Goal: Find specific page/section: Find specific page/section

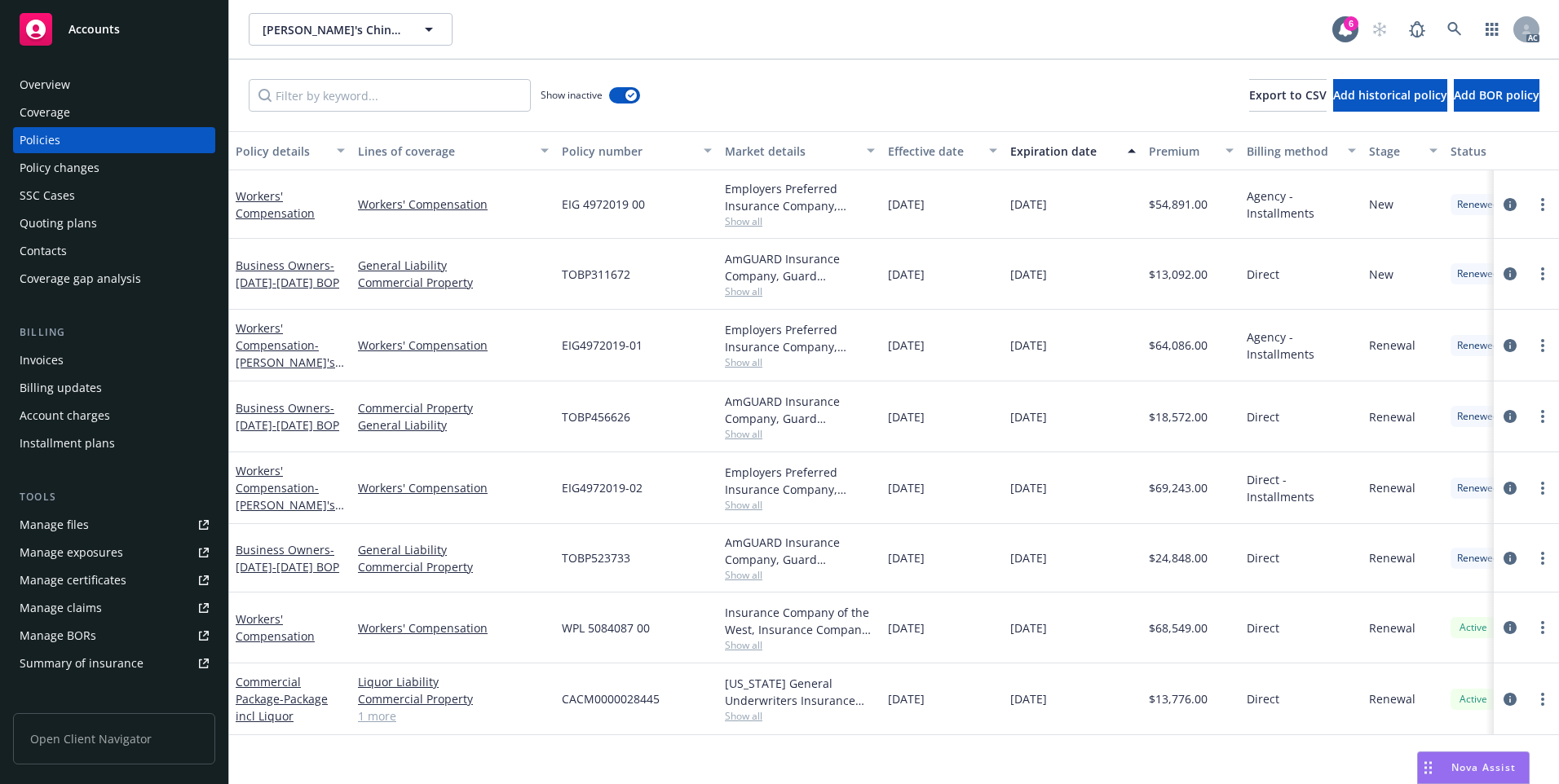
click at [1436, 26] on div "AC" at bounding box center [1451, 28] width 176 height 32
click at [1455, 24] on icon at bounding box center [1454, 28] width 14 height 14
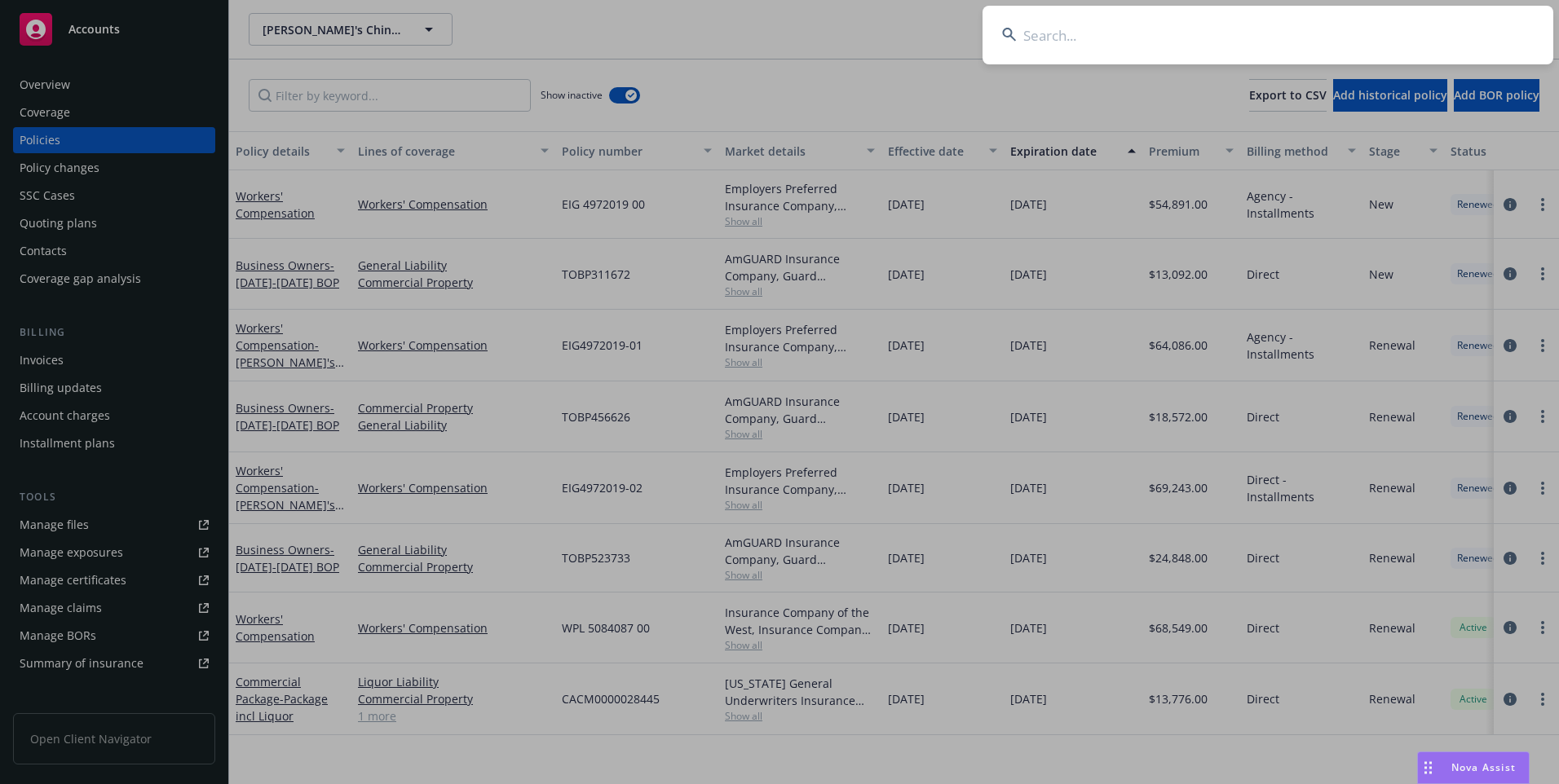
click at [1172, 27] on input at bounding box center [1267, 35] width 570 height 59
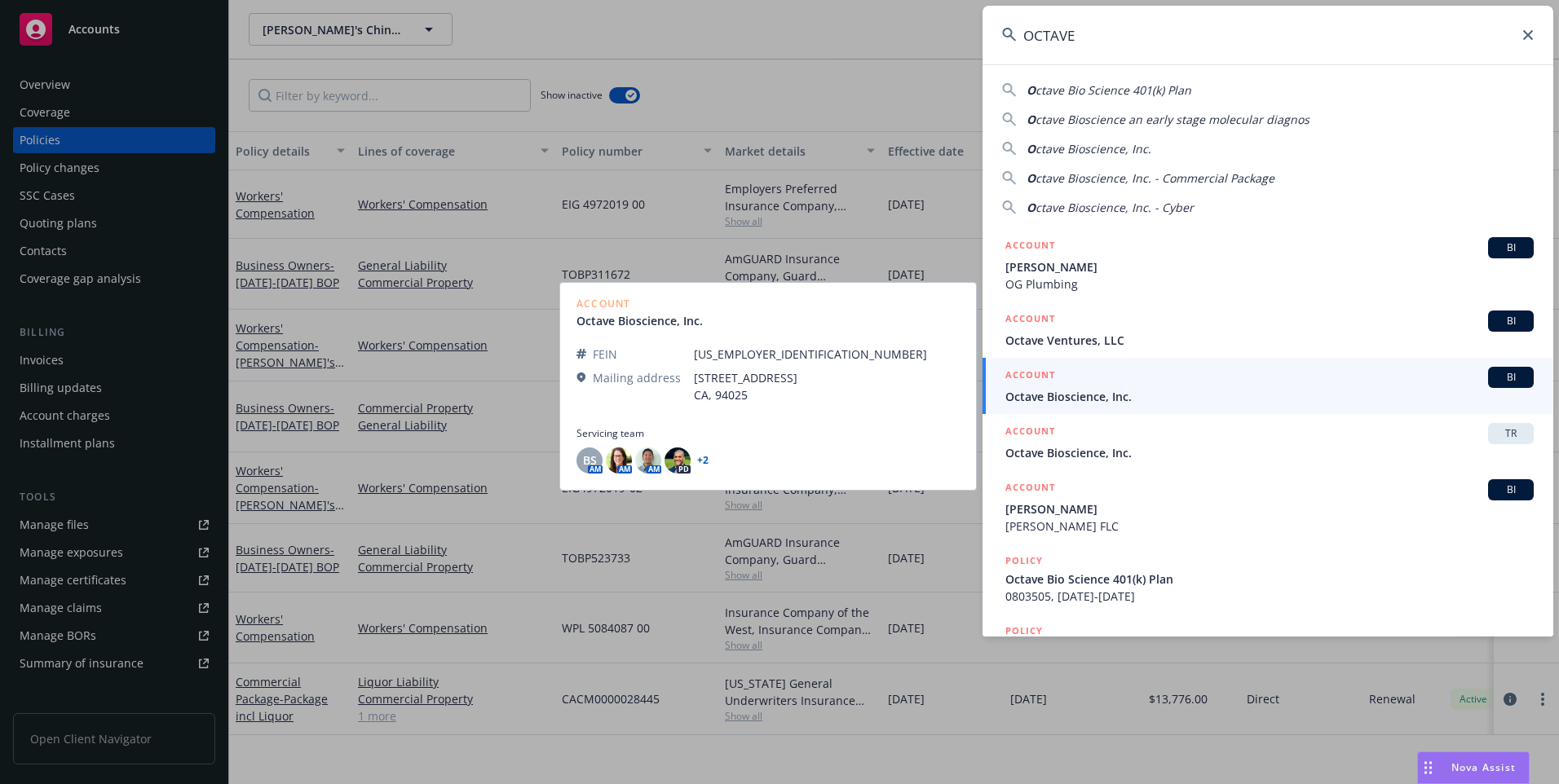
type input "OCTAVE"
click at [1040, 388] on div "ACCOUNT BI" at bounding box center [1269, 378] width 528 height 22
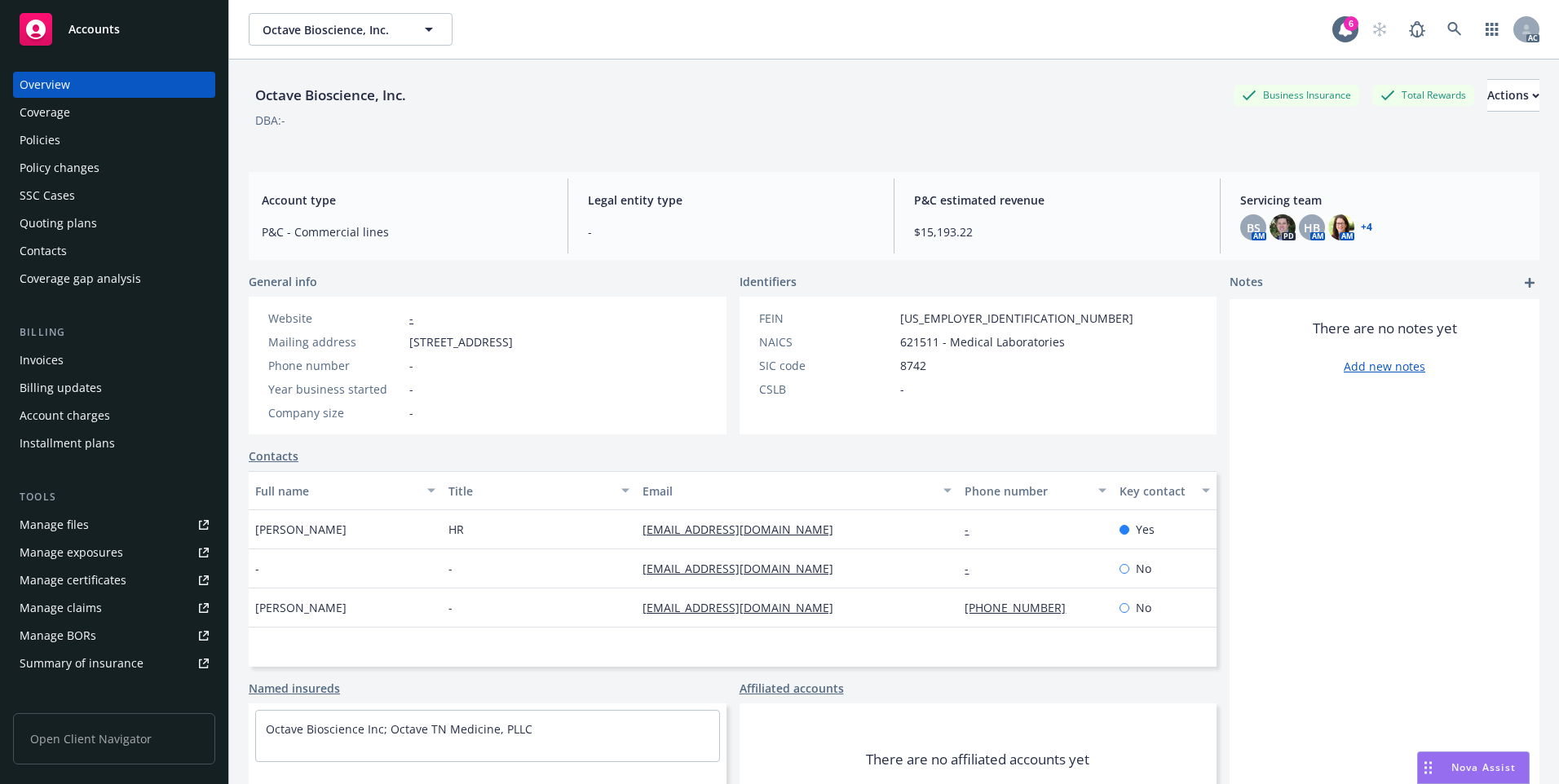
click at [144, 136] on div "Policies" at bounding box center [114, 140] width 189 height 26
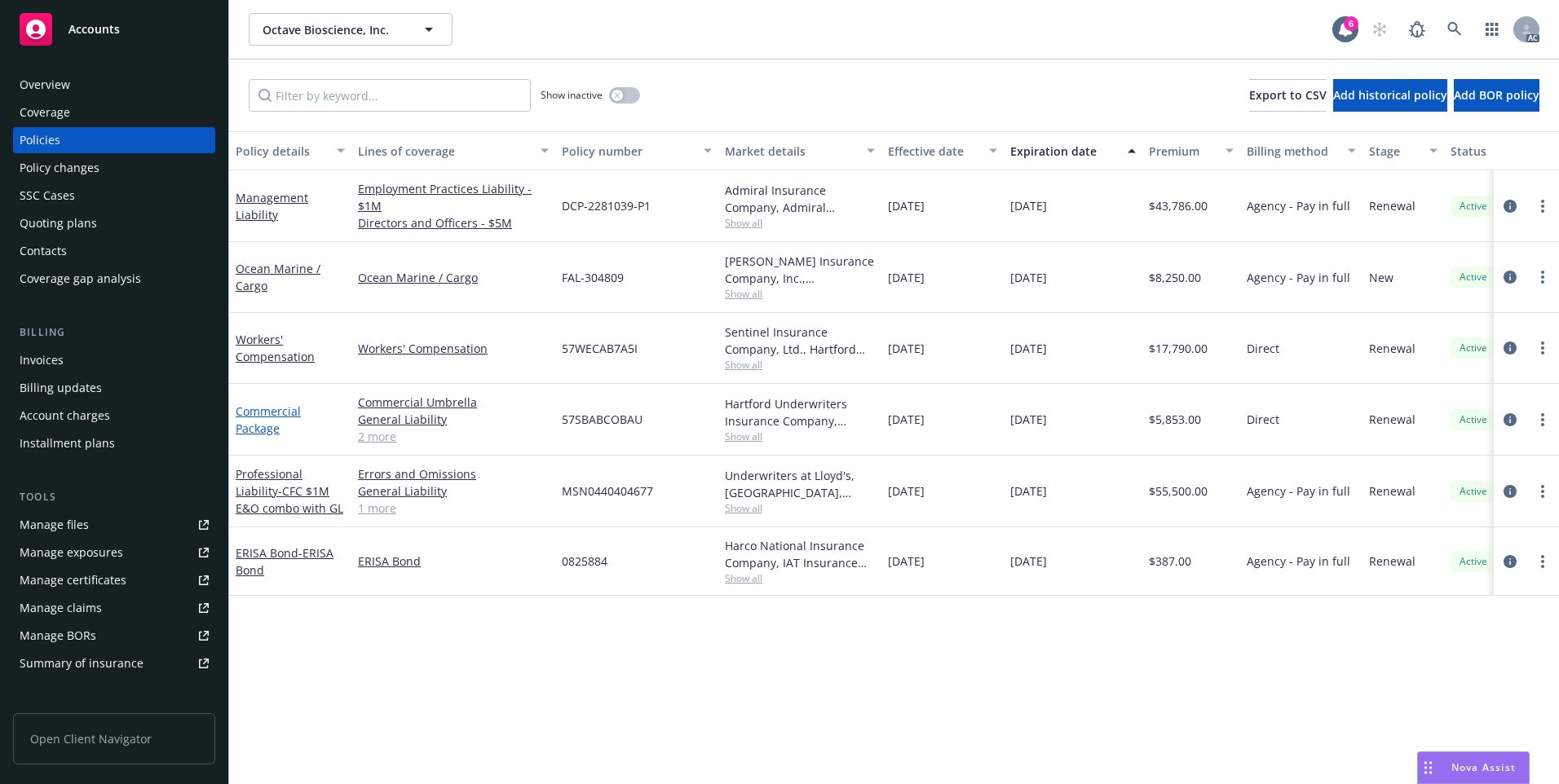
click at [254, 426] on link "Commercial Package" at bounding box center [268, 419] width 65 height 32
